Goal: Task Accomplishment & Management: Use online tool/utility

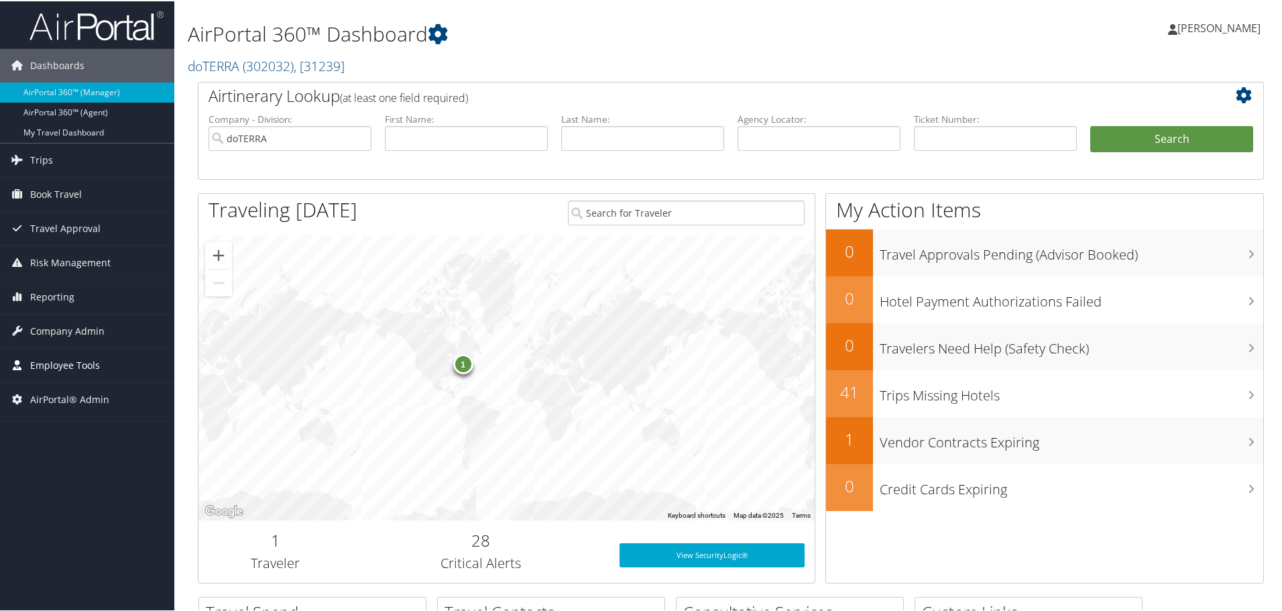
click at [66, 367] on span "Employee Tools" at bounding box center [65, 364] width 70 height 34
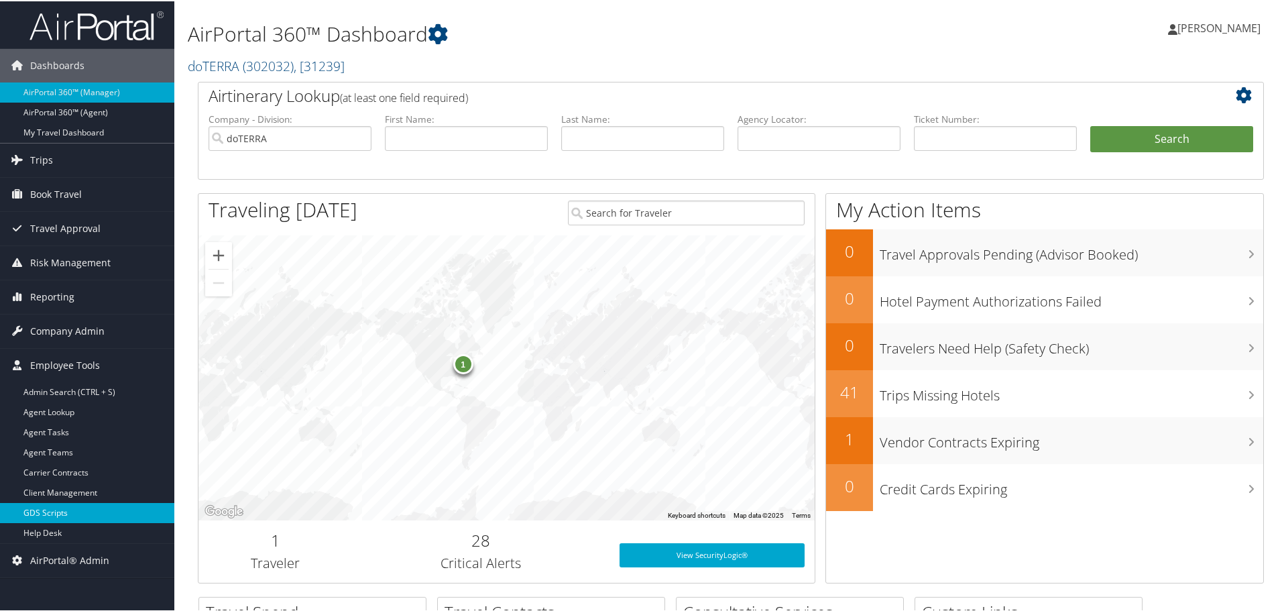
click at [56, 509] on link "GDS Scripts" at bounding box center [87, 511] width 174 height 20
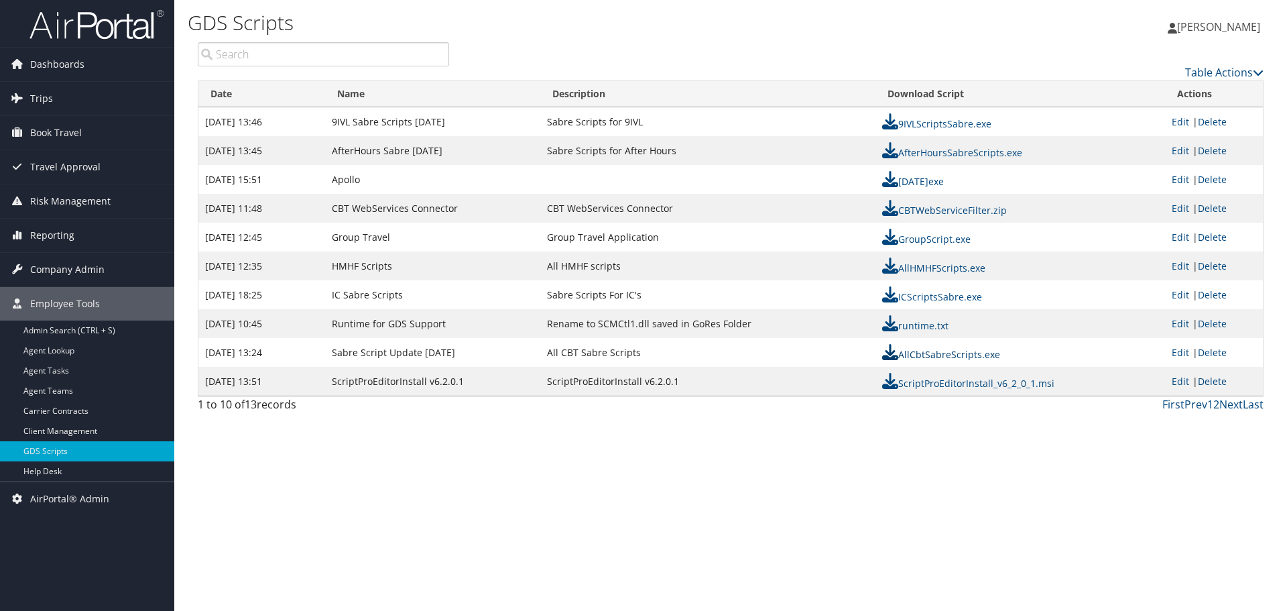
click at [945, 353] on link "AllCbtSabreScripts.exe" at bounding box center [941, 354] width 118 height 13
